Goal: Task Accomplishment & Management: Use online tool/utility

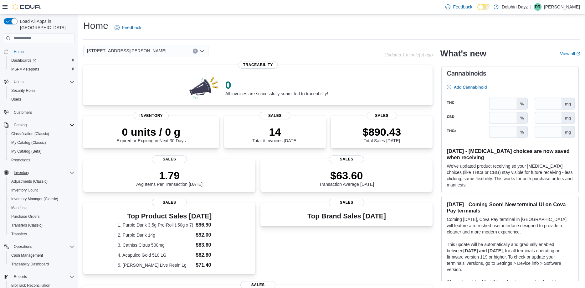
click at [70, 171] on icon "Complex example" at bounding box center [72, 172] width 4 height 2
click at [15, 265] on span "Reports" at bounding box center [17, 267] width 13 height 5
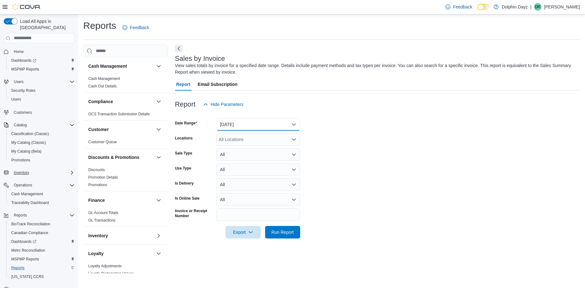
click at [256, 122] on button "[DATE]" at bounding box center [258, 124] width 84 height 13
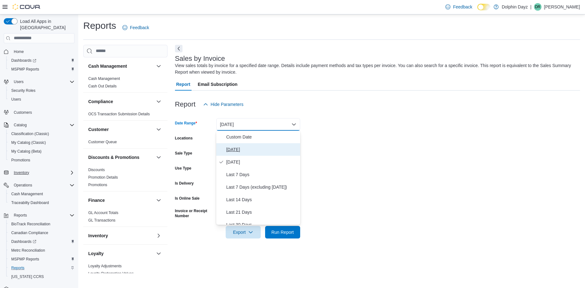
click at [232, 150] on span "[DATE]" at bounding box center [261, 150] width 71 height 8
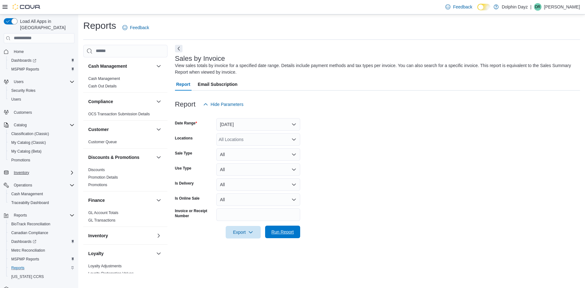
click at [283, 229] on span "Run Report" at bounding box center [283, 231] width 28 height 13
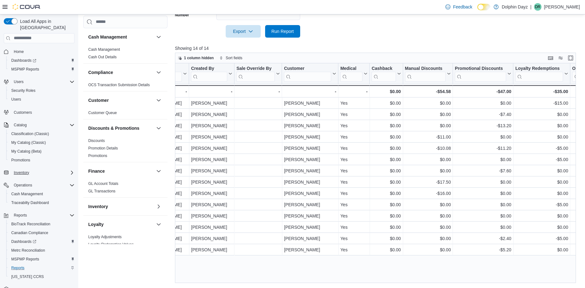
scroll to position [0, 929]
